Goal: Information Seeking & Learning: Find contact information

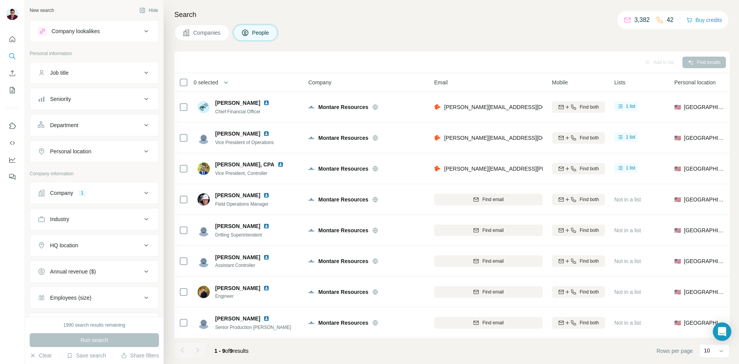
click at [205, 26] on button "Companies" at bounding box center [201, 33] width 55 height 16
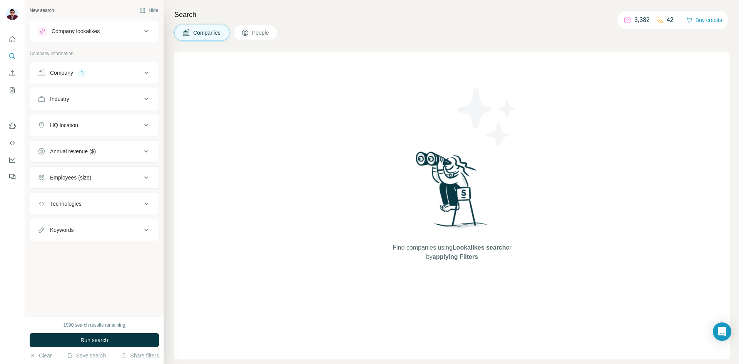
click at [74, 68] on button "Company 1" at bounding box center [94, 73] width 129 height 18
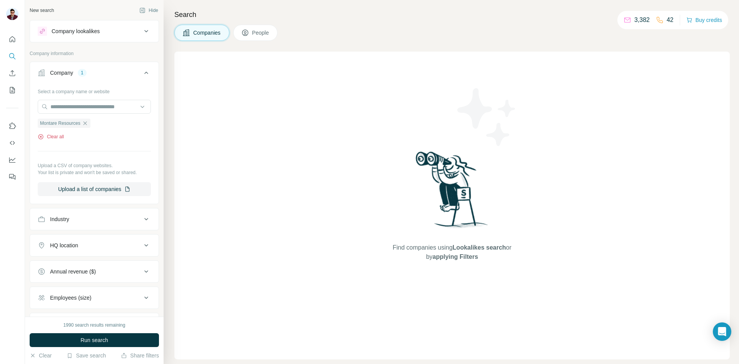
click at [46, 138] on button "Clear all" at bounding box center [51, 136] width 26 height 7
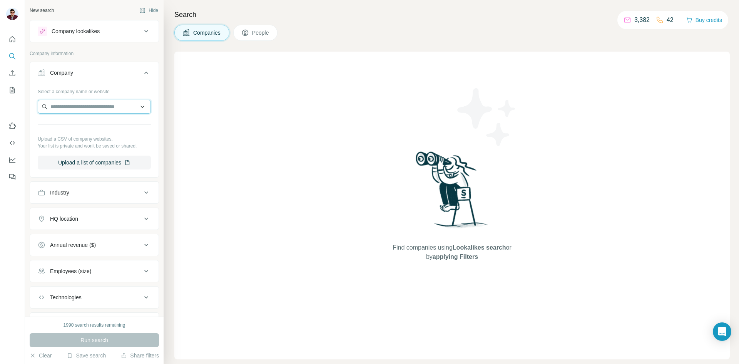
click at [85, 100] on input "text" at bounding box center [94, 107] width 113 height 14
type input "**********"
click at [86, 126] on p "Quanah Panhandle" at bounding box center [83, 124] width 47 height 8
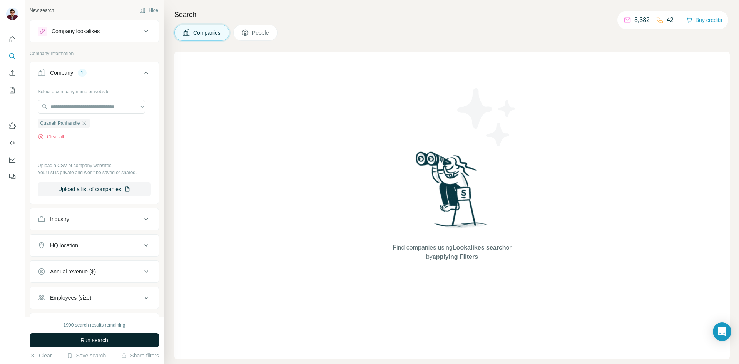
click at [108, 340] on span "Run search" at bounding box center [94, 340] width 28 height 8
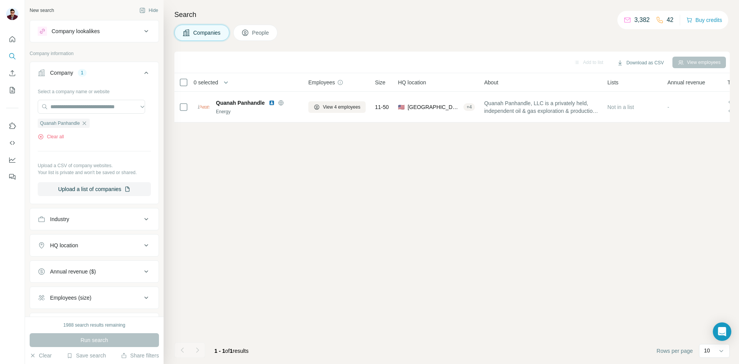
click at [269, 34] on span "People" at bounding box center [261, 33] width 18 height 8
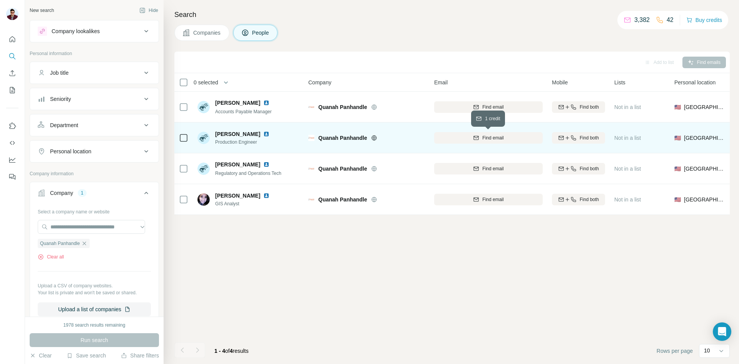
click at [485, 139] on span "Find email" at bounding box center [492, 137] width 21 height 7
drag, startPoint x: 214, startPoint y: 132, endPoint x: 249, endPoint y: 131, distance: 35.1
click at [249, 131] on div "[PERSON_NAME] Production Engineer" at bounding box center [237, 137] width 81 height 15
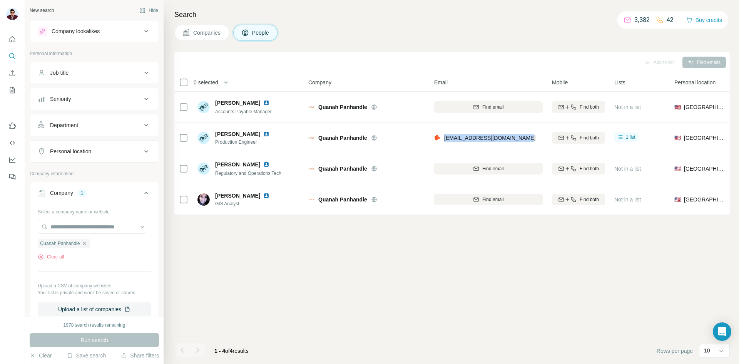
drag, startPoint x: 446, startPoint y: 137, endPoint x: 533, endPoint y: 136, distance: 87.0
click at [533, 136] on div "[EMAIL_ADDRESS][DOMAIN_NAME]" at bounding box center [488, 137] width 109 height 21
copy span "[EMAIL_ADDRESS][DOMAIN_NAME]"
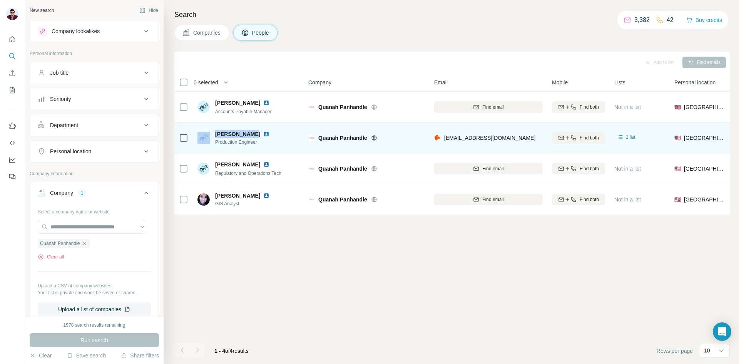
drag, startPoint x: 214, startPoint y: 134, endPoint x: 248, endPoint y: 134, distance: 34.3
click at [248, 134] on div "[PERSON_NAME] Production Engineer" at bounding box center [237, 137] width 81 height 15
copy div "[PERSON_NAME]"
click at [263, 134] on img at bounding box center [266, 134] width 6 height 6
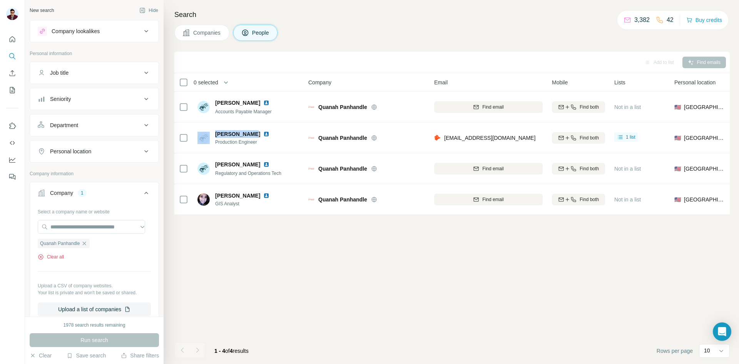
click at [62, 259] on button "Clear all" at bounding box center [51, 256] width 26 height 7
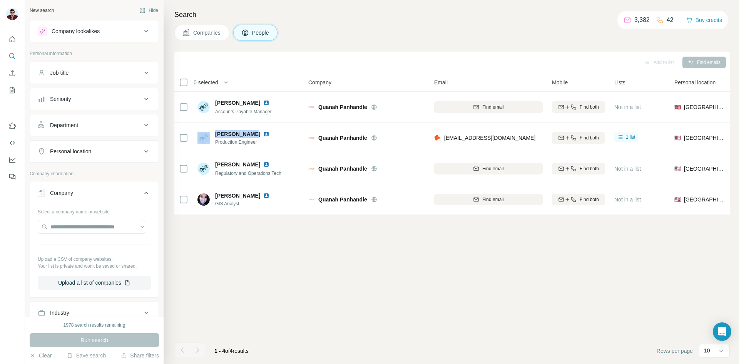
click at [204, 40] on button "Companies" at bounding box center [201, 33] width 55 height 16
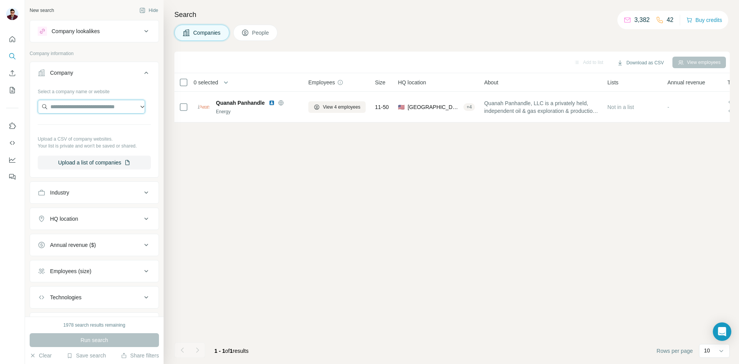
click at [69, 111] on input "text" at bounding box center [91, 107] width 107 height 14
paste input "**********"
drag, startPoint x: 105, startPoint y: 107, endPoint x: 0, endPoint y: 112, distance: 105.6
click at [0, 113] on div "**********" at bounding box center [369, 182] width 739 height 364
paste input "********"
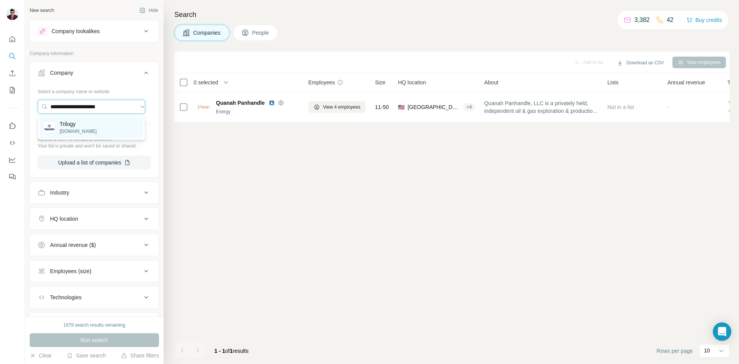
type input "**********"
click at [76, 126] on p "Trilogy" at bounding box center [78, 124] width 37 height 8
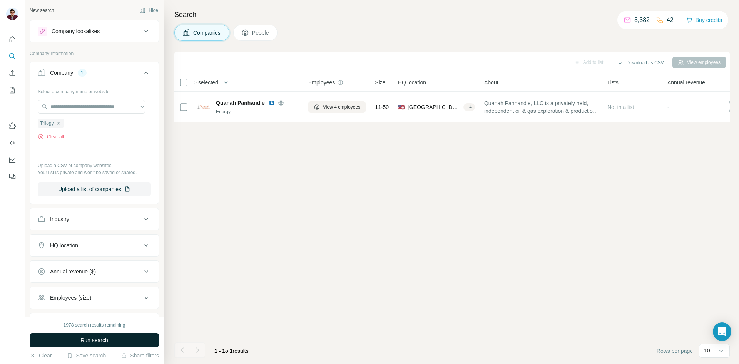
click at [95, 341] on span "Run search" at bounding box center [94, 340] width 28 height 8
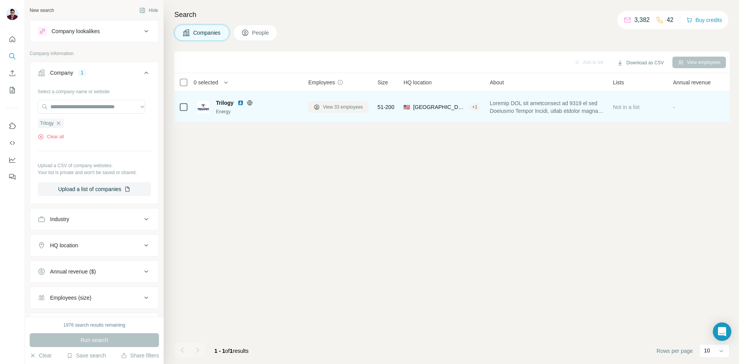
click at [320, 106] on button "View 33 employees" at bounding box center [338, 107] width 60 height 12
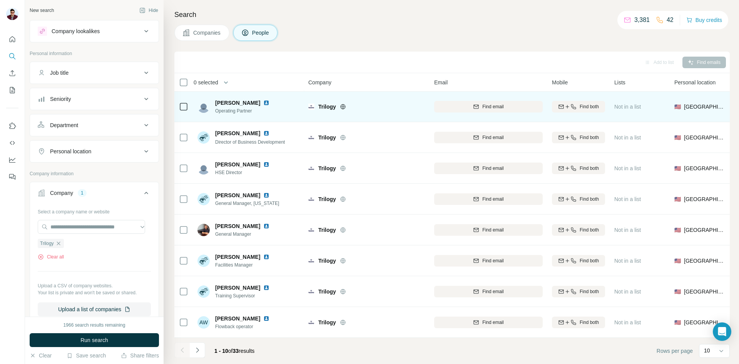
scroll to position [66, 0]
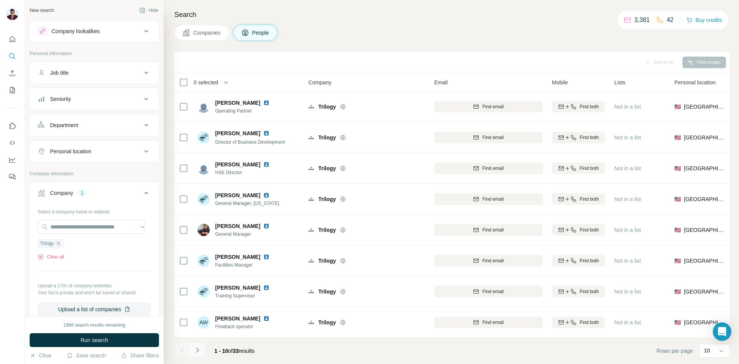
click at [201, 352] on icon "Navigate to next page" at bounding box center [198, 350] width 8 height 8
click at [198, 352] on icon "Navigate to next page" at bounding box center [198, 350] width 8 height 8
click at [201, 350] on icon "Navigate to next page" at bounding box center [198, 350] width 8 height 8
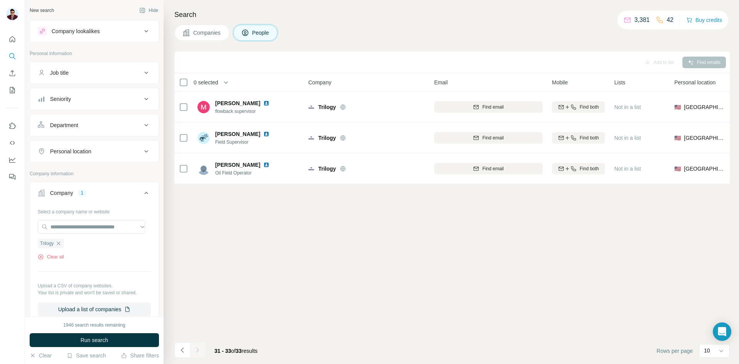
scroll to position [0, 0]
click at [186, 353] on button "Navigate to previous page" at bounding box center [181, 349] width 15 height 15
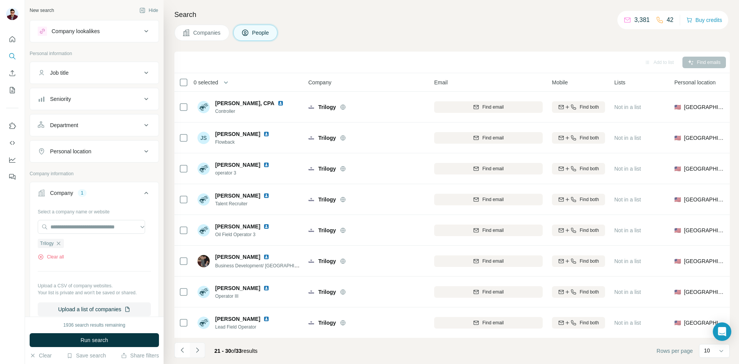
click at [198, 353] on icon "Navigate to next page" at bounding box center [198, 350] width 8 height 8
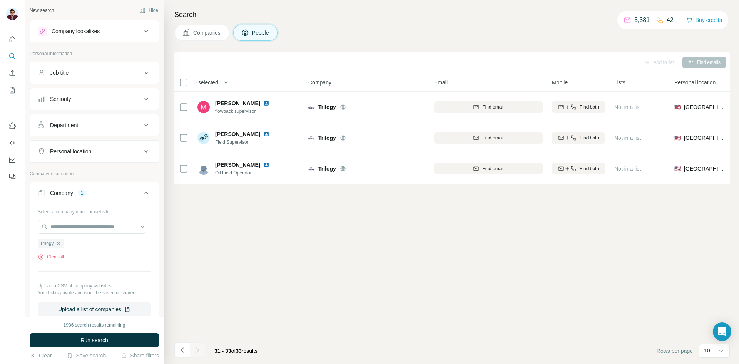
click at [190, 354] on div at bounding box center [197, 349] width 15 height 15
click at [184, 351] on icon "Navigate to previous page" at bounding box center [183, 350] width 8 height 8
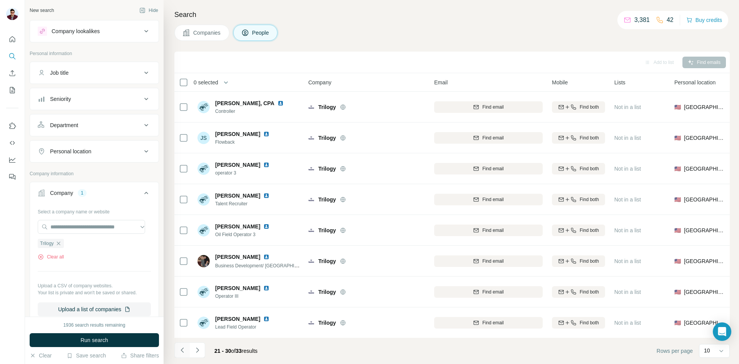
click at [184, 351] on icon "Navigate to previous page" at bounding box center [183, 350] width 8 height 8
click at [184, 351] on div at bounding box center [181, 349] width 15 height 15
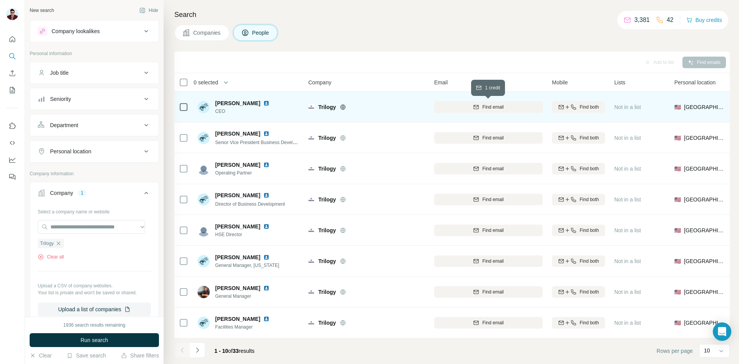
click at [484, 109] on span "Find email" at bounding box center [492, 107] width 21 height 7
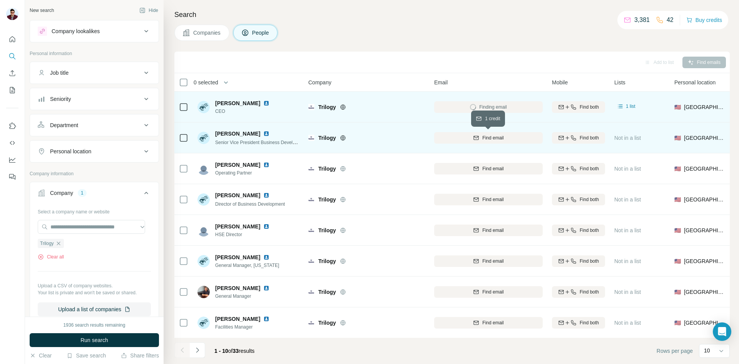
click at [504, 136] on span "Find email" at bounding box center [492, 137] width 21 height 7
click at [199, 350] on icon "Navigate to next page" at bounding box center [198, 350] width 8 height 8
click at [187, 348] on button "Navigate to previous page" at bounding box center [181, 349] width 15 height 15
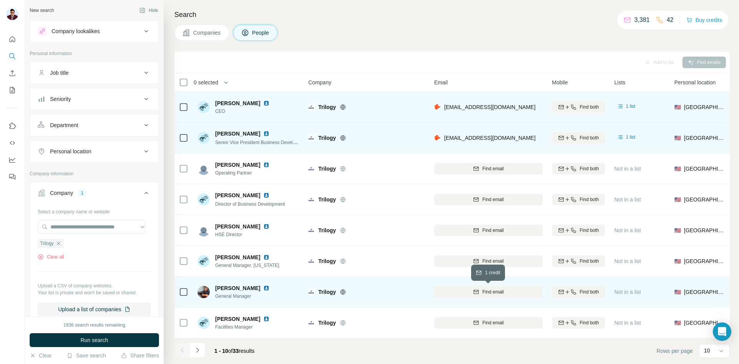
click at [464, 288] on div "Find email" at bounding box center [488, 291] width 109 height 7
drag, startPoint x: 317, startPoint y: 105, endPoint x: 336, endPoint y: 107, distance: 19.0
click at [336, 107] on div "Trilogy" at bounding box center [366, 107] width 117 height 8
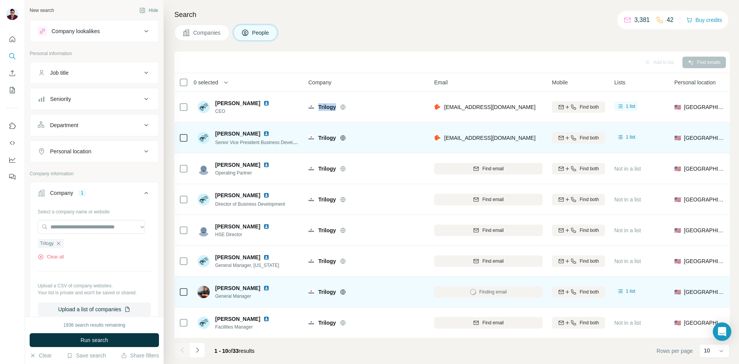
copy span "Trilogy"
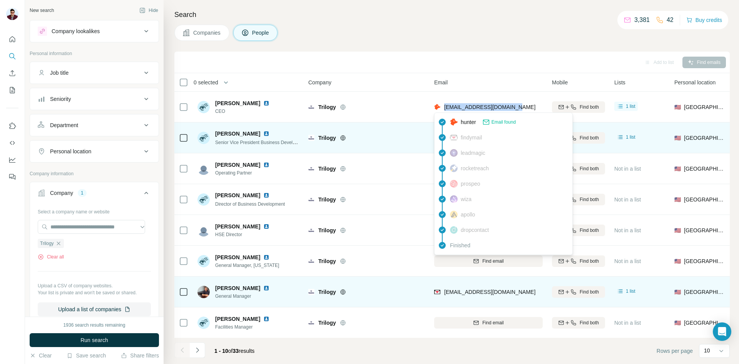
drag, startPoint x: 513, startPoint y: 109, endPoint x: 444, endPoint y: 109, distance: 68.9
click at [444, 109] on div "[EMAIL_ADDRESS][DOMAIN_NAME]" at bounding box center [488, 106] width 109 height 21
copy span "[EMAIL_ADDRESS][DOMAIN_NAME]"
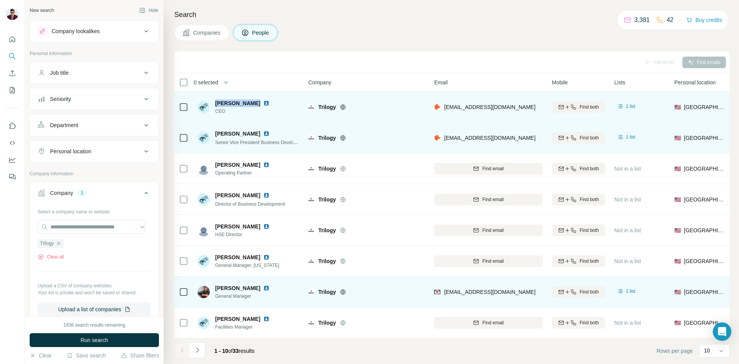
drag, startPoint x: 214, startPoint y: 102, endPoint x: 252, endPoint y: 102, distance: 37.3
click at [252, 102] on div "[PERSON_NAME] CEO" at bounding box center [237, 106] width 81 height 15
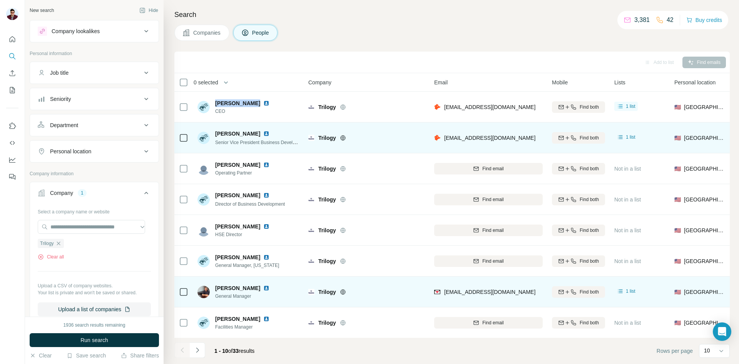
copy span "[PERSON_NAME]"
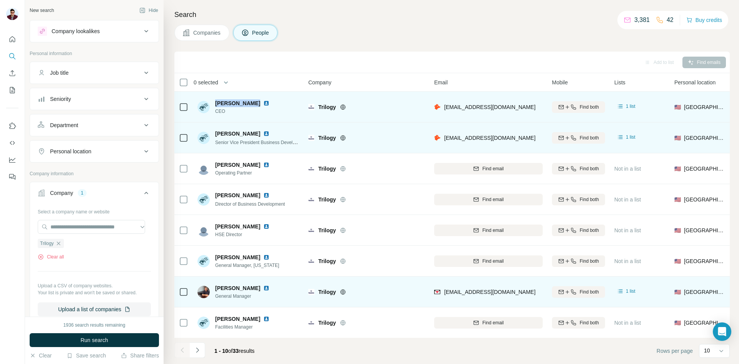
click at [263, 104] on img at bounding box center [266, 103] width 6 height 6
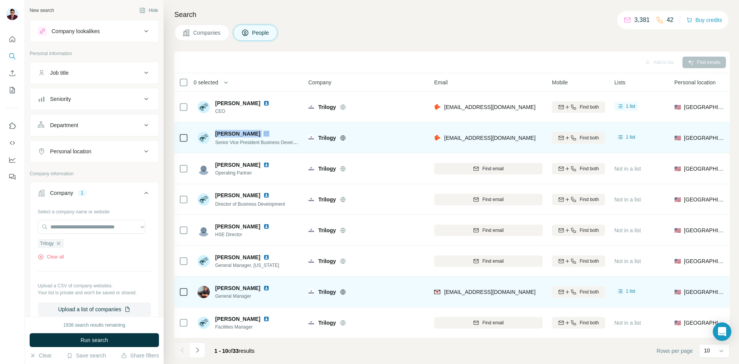
drag, startPoint x: 215, startPoint y: 134, endPoint x: 264, endPoint y: 135, distance: 48.5
click at [264, 135] on div "[PERSON_NAME]" at bounding box center [257, 134] width 85 height 8
copy span "[PERSON_NAME]"
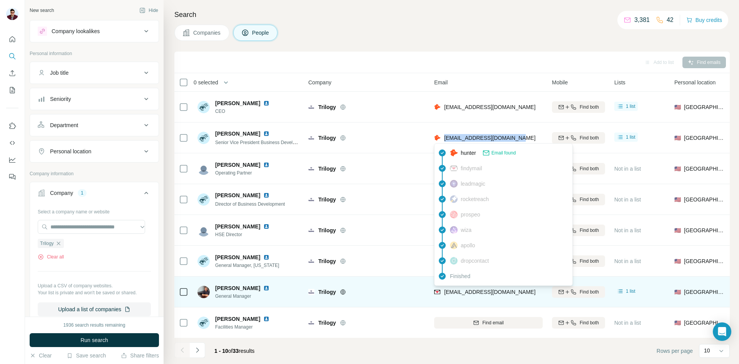
drag, startPoint x: 517, startPoint y: 137, endPoint x: 444, endPoint y: 137, distance: 72.8
click at [444, 137] on div "[EMAIL_ADDRESS][DOMAIN_NAME]" at bounding box center [488, 137] width 109 height 21
copy span "[EMAIL_ADDRESS][DOMAIN_NAME]"
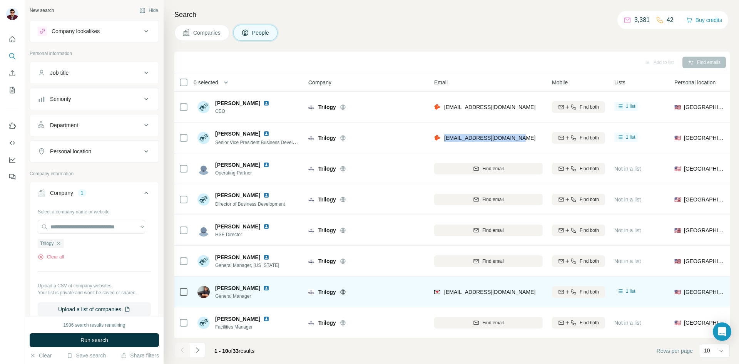
click at [269, 134] on img at bounding box center [266, 134] width 6 height 6
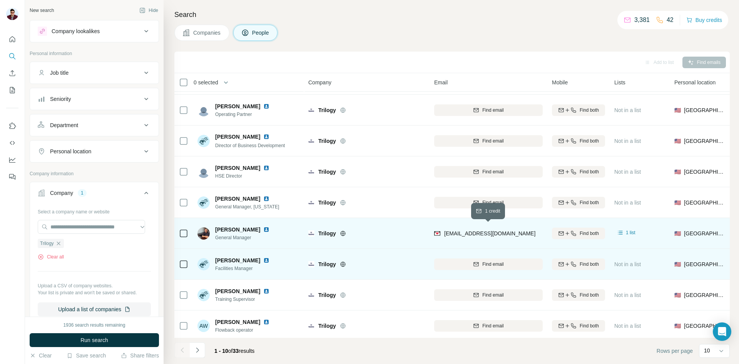
scroll to position [66, 0]
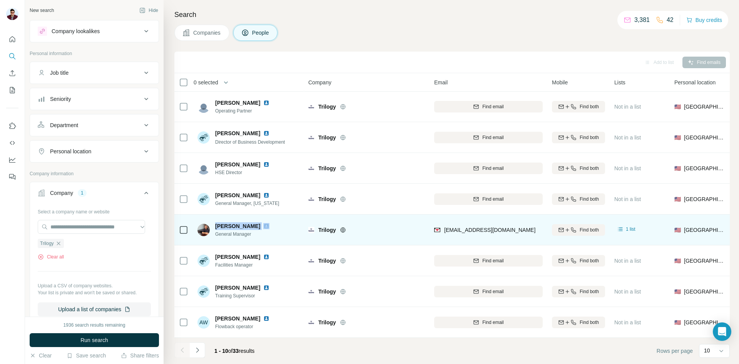
drag, startPoint x: 215, startPoint y: 222, endPoint x: 253, endPoint y: 222, distance: 37.7
click at [253, 222] on div "[PERSON_NAME] General Manager" at bounding box center [237, 229] width 81 height 15
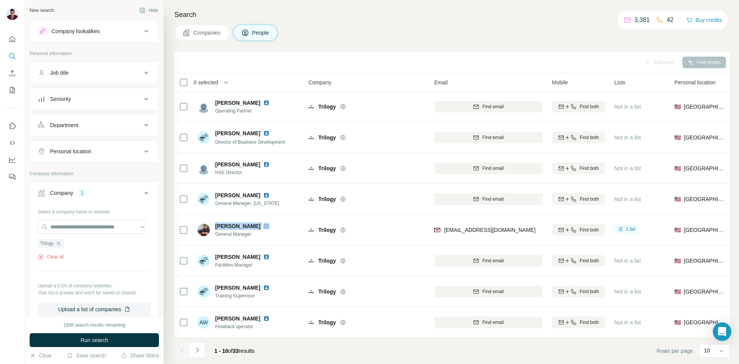
copy span "[PERSON_NAME]"
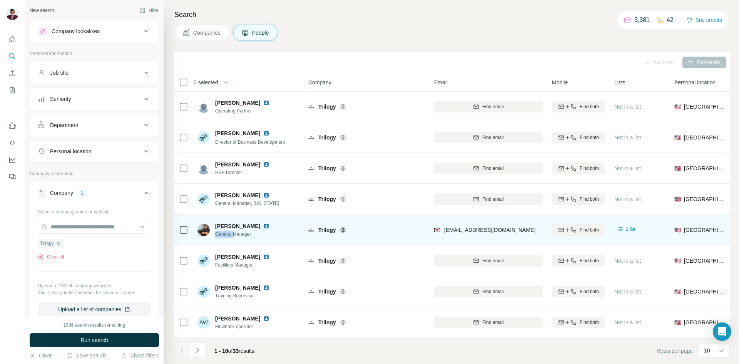
drag, startPoint x: 214, startPoint y: 230, endPoint x: 234, endPoint y: 231, distance: 20.0
click at [234, 231] on div "[PERSON_NAME] General Manager" at bounding box center [237, 229] width 81 height 15
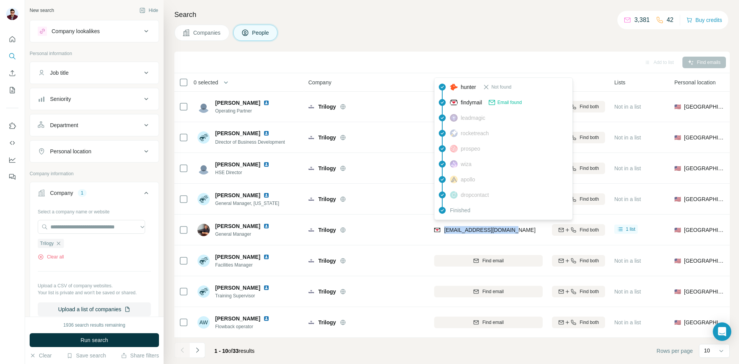
drag, startPoint x: 509, startPoint y: 227, endPoint x: 445, endPoint y: 230, distance: 64.7
click at [445, 230] on div "[EMAIL_ADDRESS][DOMAIN_NAME]" at bounding box center [488, 229] width 109 height 21
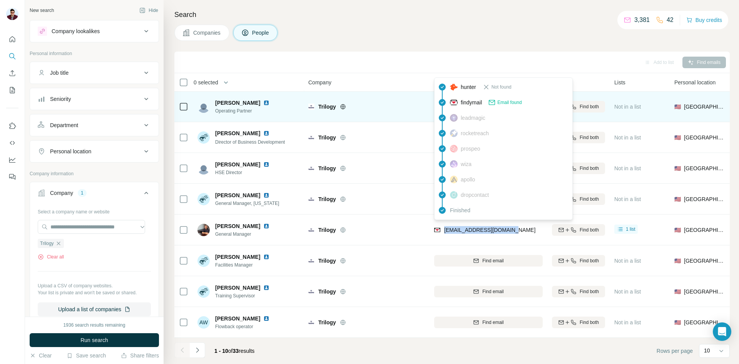
copy span "[EMAIL_ADDRESS][DOMAIN_NAME]"
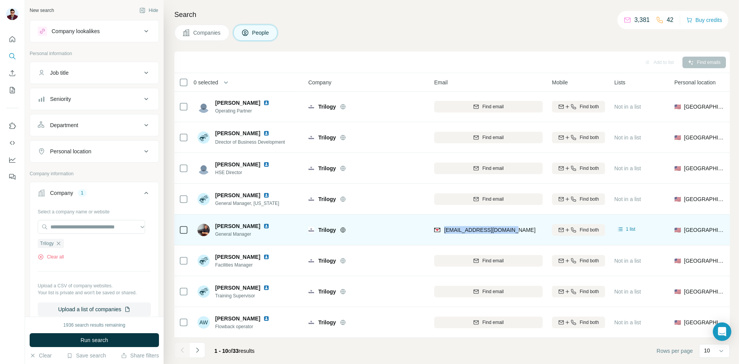
click at [263, 223] on img at bounding box center [266, 226] width 6 height 6
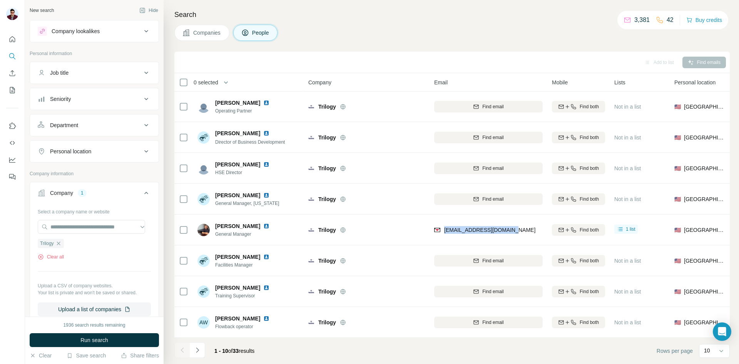
click at [210, 35] on span "Companies" at bounding box center [207, 33] width 28 height 8
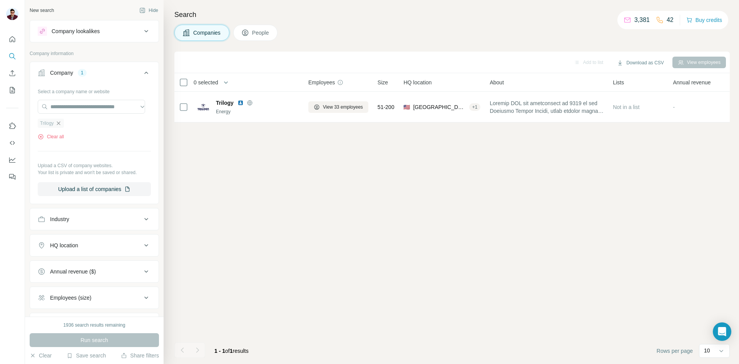
click at [58, 123] on icon "button" at bounding box center [58, 123] width 6 height 6
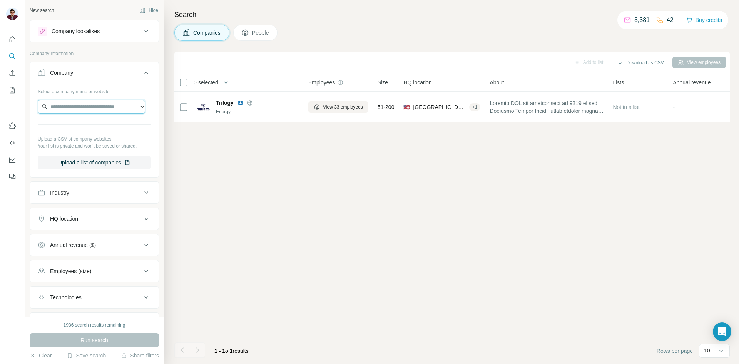
click at [59, 108] on input "text" at bounding box center [91, 107] width 107 height 14
type input "**********"
click at [74, 125] on p "Petroplex Acidizing" at bounding box center [82, 124] width 45 height 8
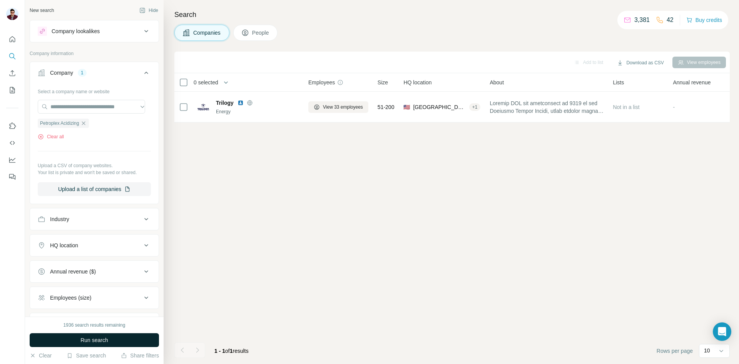
click at [91, 341] on span "Run search" at bounding box center [94, 340] width 28 height 8
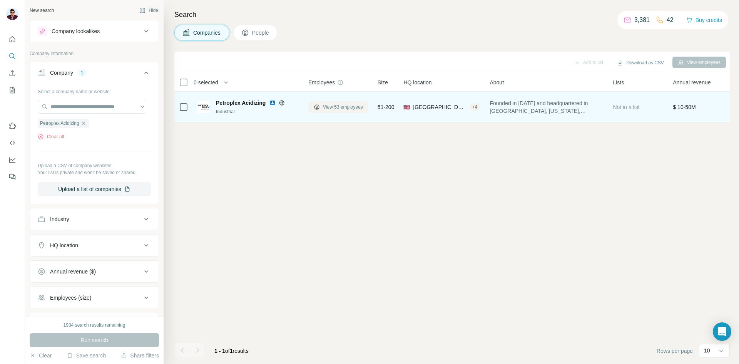
click at [346, 107] on span "View 53 employees" at bounding box center [343, 107] width 40 height 7
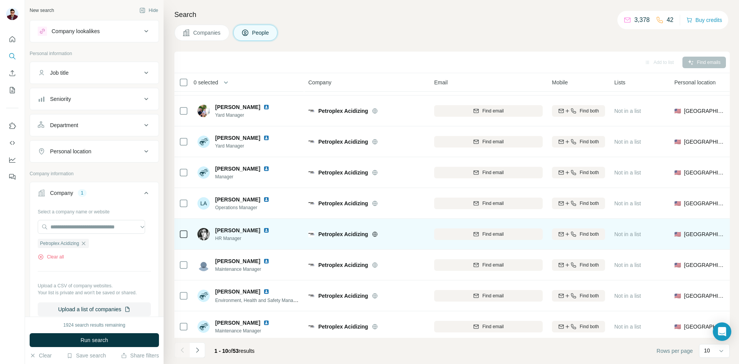
scroll to position [66, 0]
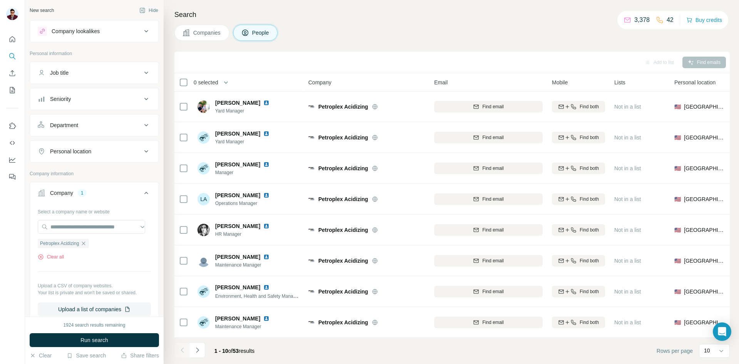
click at [203, 351] on button "Navigate to next page" at bounding box center [197, 349] width 15 height 15
click at [201, 351] on icon "Navigate to next page" at bounding box center [198, 350] width 8 height 8
click at [196, 351] on icon "Navigate to next page" at bounding box center [198, 350] width 8 height 8
click at [180, 356] on button "Navigate to previous page" at bounding box center [181, 349] width 15 height 15
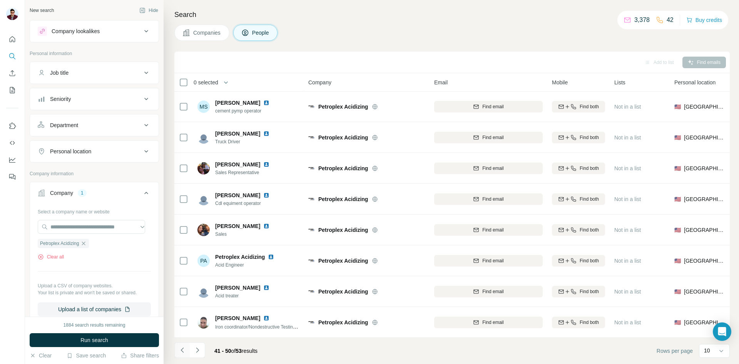
click at [180, 356] on button "Navigate to previous page" at bounding box center [181, 349] width 15 height 15
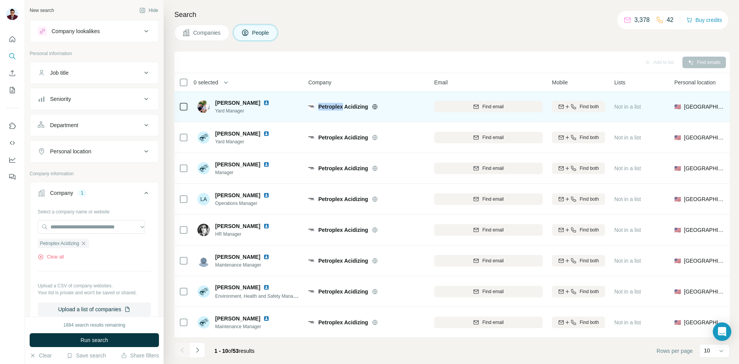
drag, startPoint x: 319, startPoint y: 102, endPoint x: 342, endPoint y: 103, distance: 23.1
click at [342, 103] on span "Petroplex Acidizing" at bounding box center [343, 107] width 50 height 8
copy span "Petroplex"
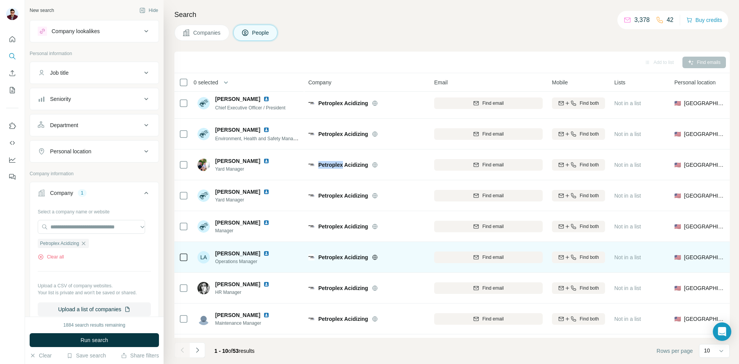
scroll to position [0, 0]
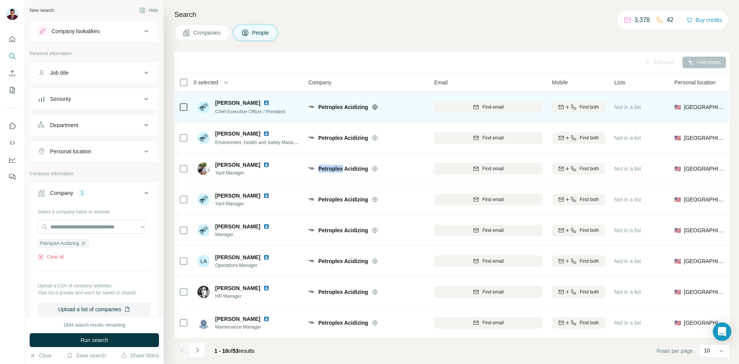
click at [268, 102] on img at bounding box center [266, 103] width 6 height 6
click at [488, 110] on button "Find email" at bounding box center [488, 107] width 109 height 12
drag, startPoint x: 214, startPoint y: 103, endPoint x: 264, endPoint y: 103, distance: 49.3
click at [264, 103] on div "[PERSON_NAME] Chief Executive Officer / President" at bounding box center [241, 107] width 88 height 16
click at [268, 100] on img at bounding box center [266, 103] width 6 height 6
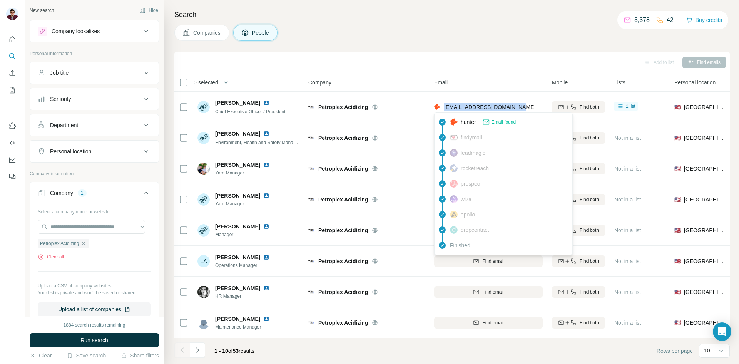
drag, startPoint x: 525, startPoint y: 104, endPoint x: 444, endPoint y: 107, distance: 80.9
click at [444, 107] on div "[EMAIL_ADDRESS][DOMAIN_NAME]" at bounding box center [488, 106] width 109 height 21
